Goal: Use online tool/utility: Utilize a website feature to perform a specific function

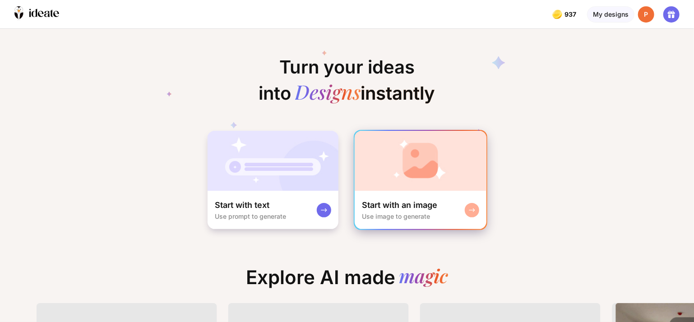
click at [471, 166] on img at bounding box center [421, 161] width 132 height 60
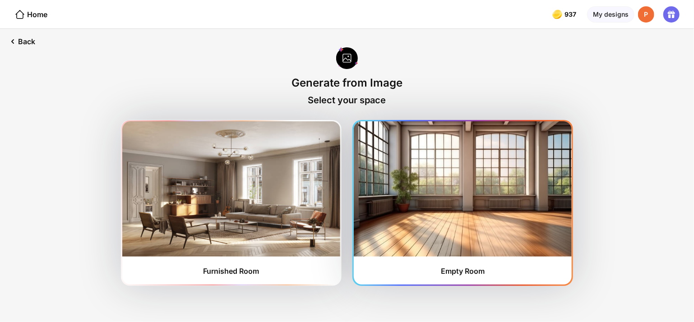
click at [444, 205] on img at bounding box center [463, 188] width 218 height 135
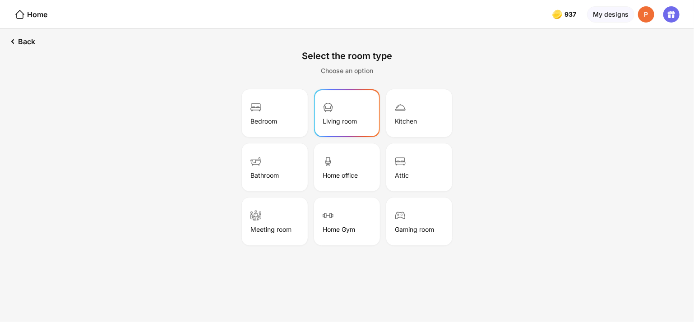
click at [318, 108] on div "Living room" at bounding box center [346, 113] width 63 height 45
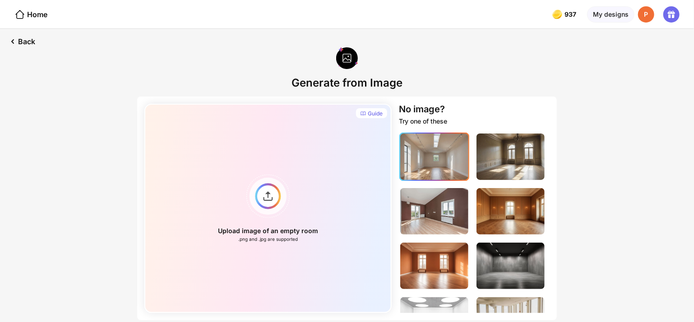
click at [439, 163] on img at bounding box center [434, 157] width 68 height 46
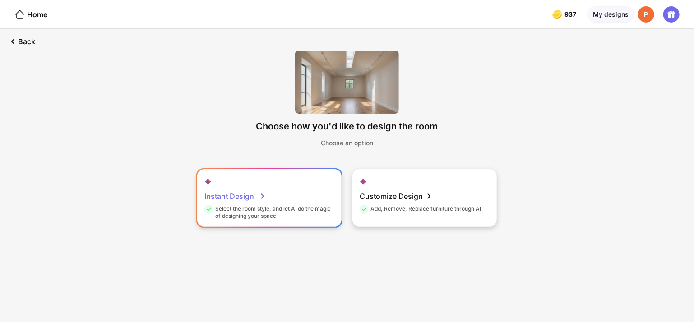
click at [265, 198] on icon at bounding box center [262, 196] width 11 height 11
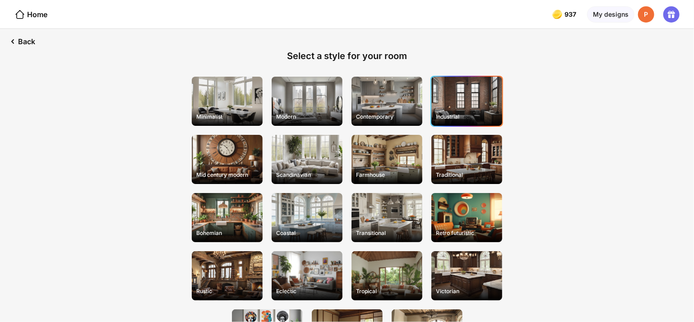
click at [484, 112] on div "Industrial" at bounding box center [466, 117] width 69 height 14
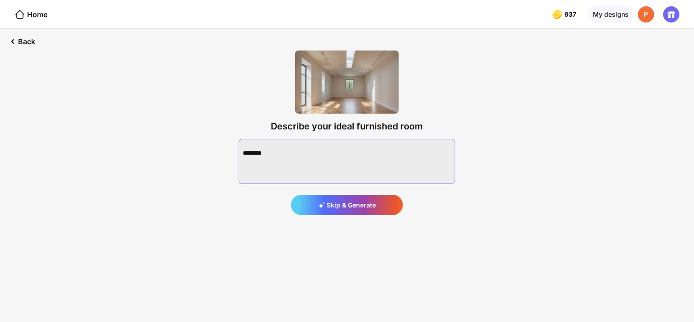
click at [293, 157] on textarea at bounding box center [347, 161] width 217 height 45
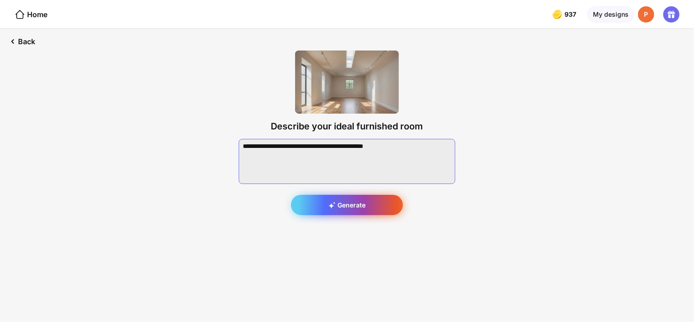
type textarea "**********"
click at [359, 205] on div "Generate" at bounding box center [347, 205] width 112 height 20
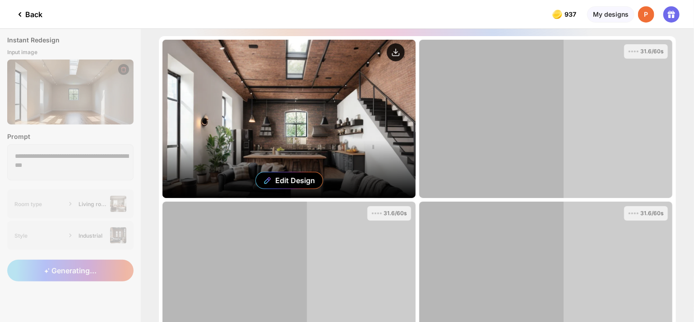
click at [396, 55] on circle at bounding box center [396, 52] width 18 height 18
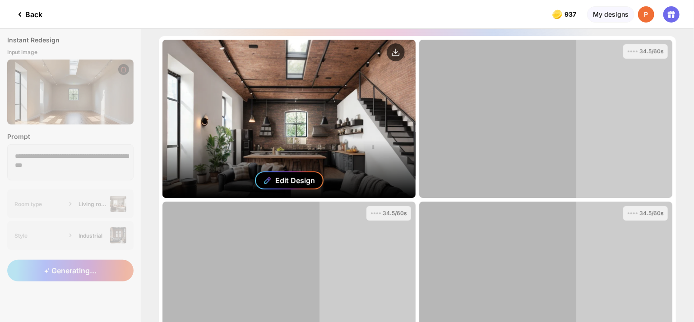
click at [287, 178] on div "Edit Design" at bounding box center [296, 180] width 40 height 9
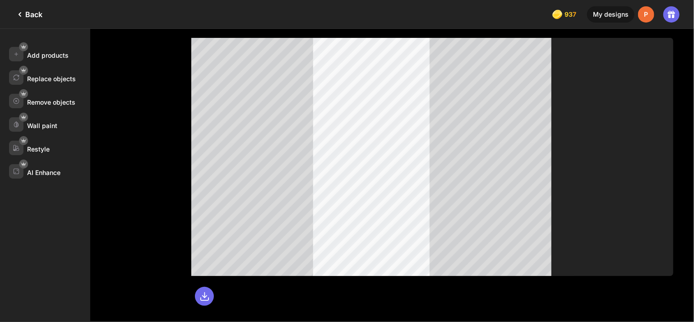
click at [29, 15] on div "Back" at bounding box center [28, 14] width 28 height 11
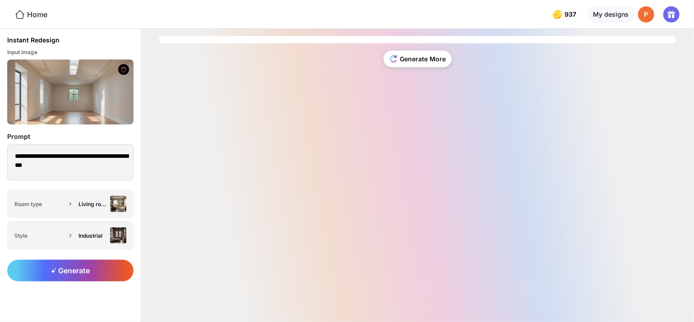
click at [22, 14] on icon at bounding box center [19, 14] width 11 height 11
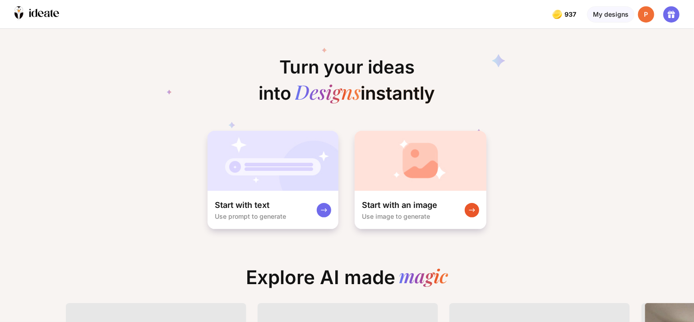
scroll to position [0, 9]
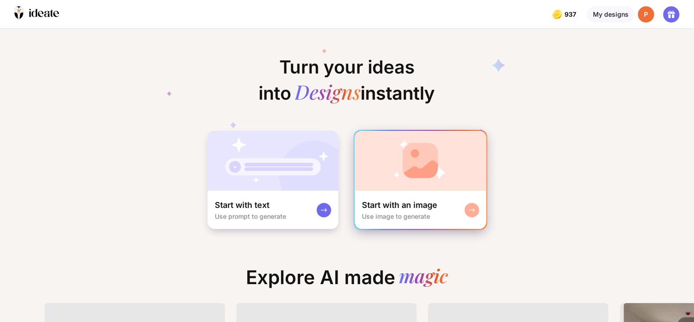
click at [445, 164] on img at bounding box center [421, 161] width 132 height 60
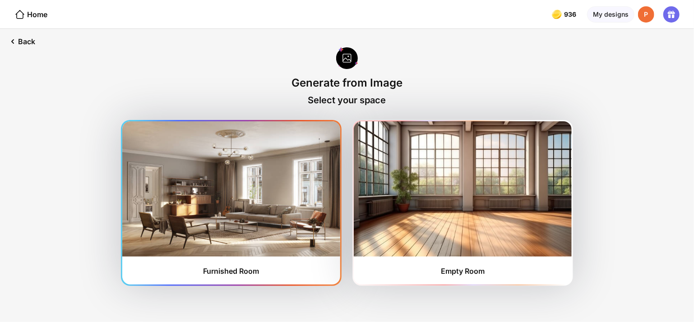
click at [219, 230] on img at bounding box center [231, 188] width 218 height 135
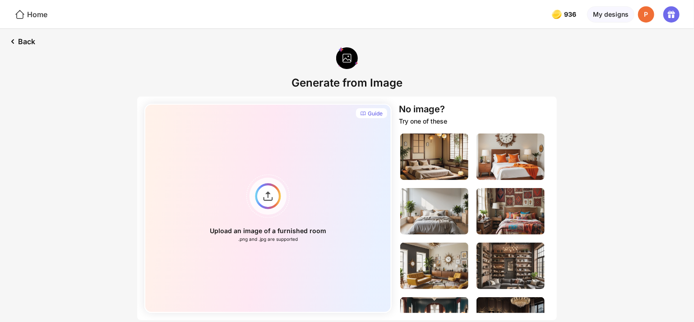
click at [31, 13] on div "Home" at bounding box center [30, 14] width 33 height 11
